Goal: Find specific page/section

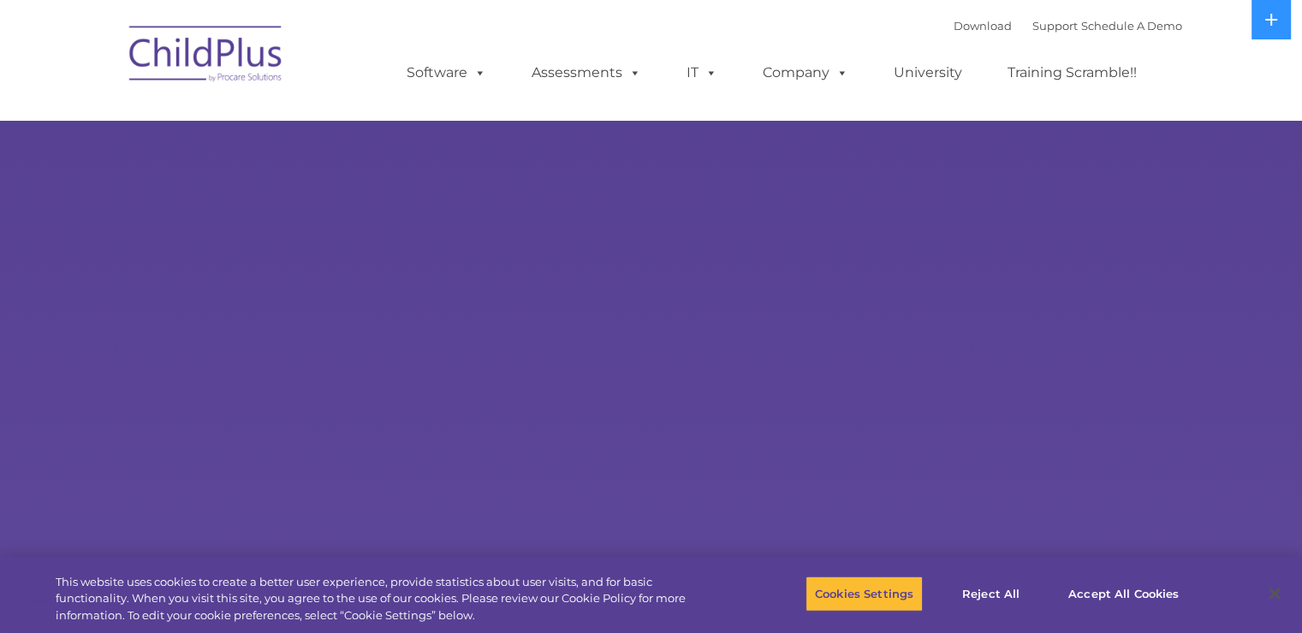
select select "MEDIUM"
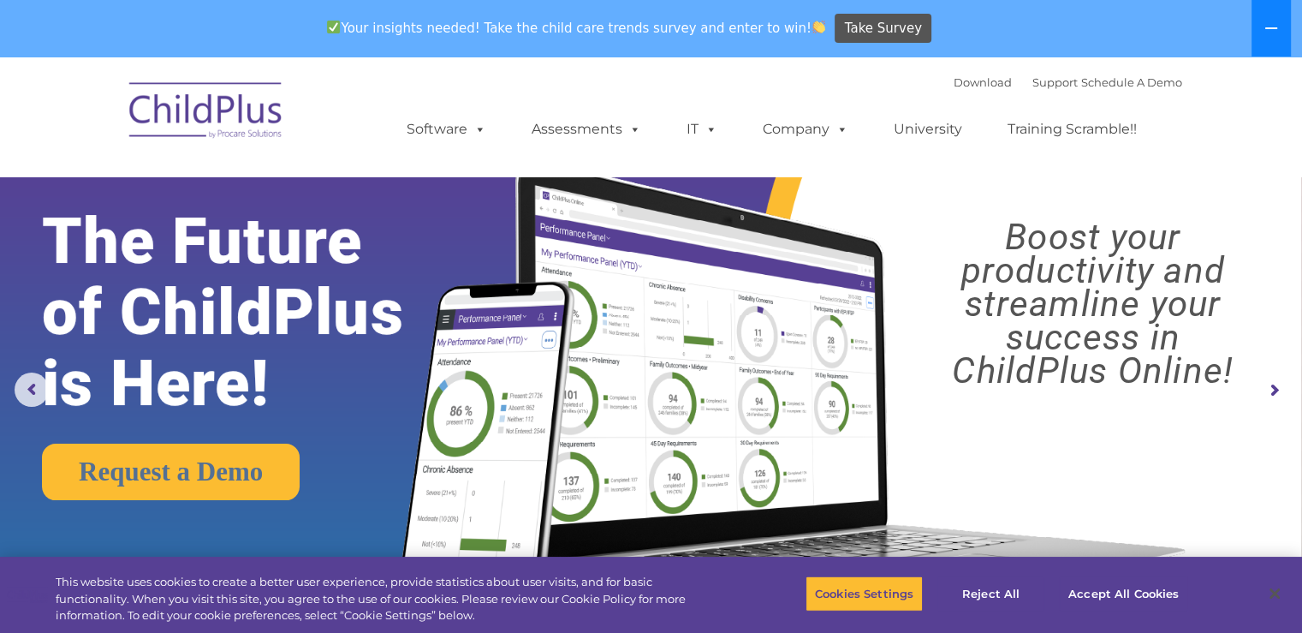
click at [1268, 32] on icon at bounding box center [1272, 28] width 14 height 14
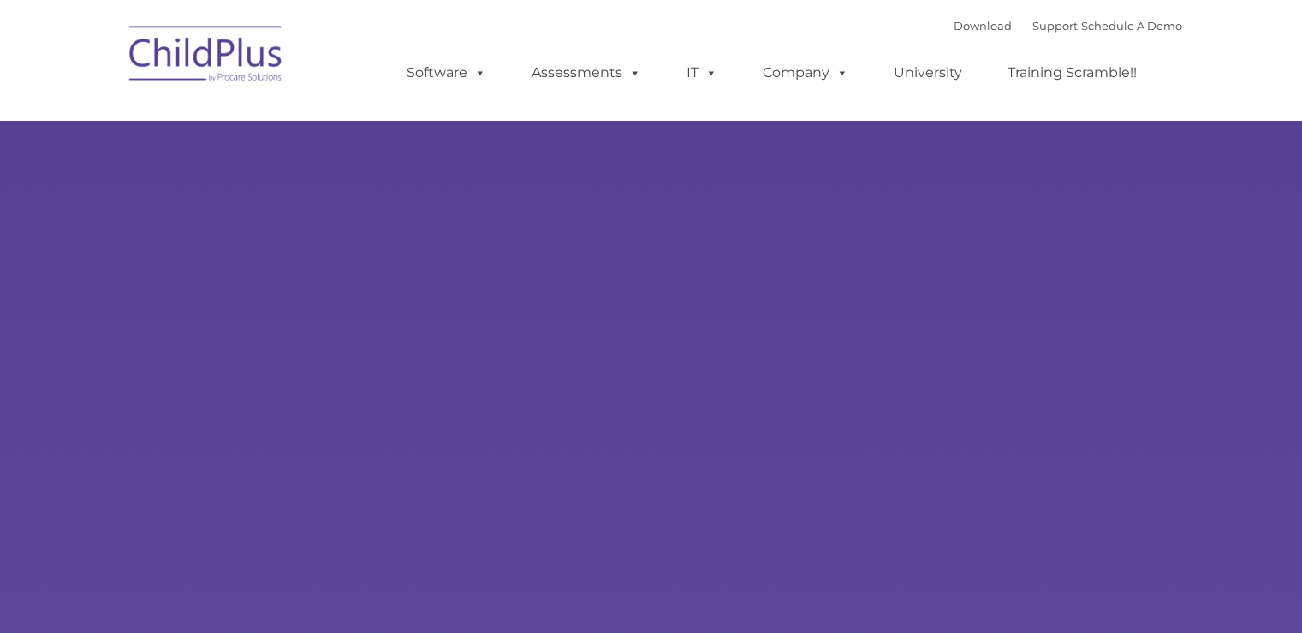
type input ""
select select "MEDIUM"
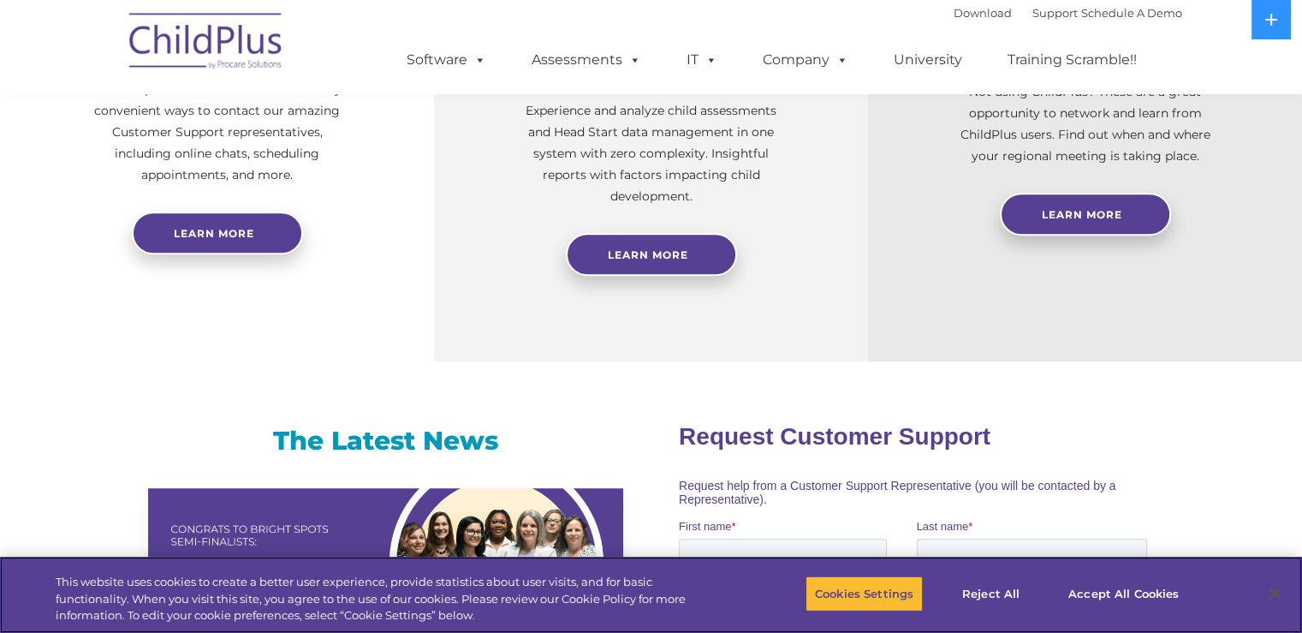
scroll to position [693, 0]
